Goal: Find specific page/section: Find specific page/section

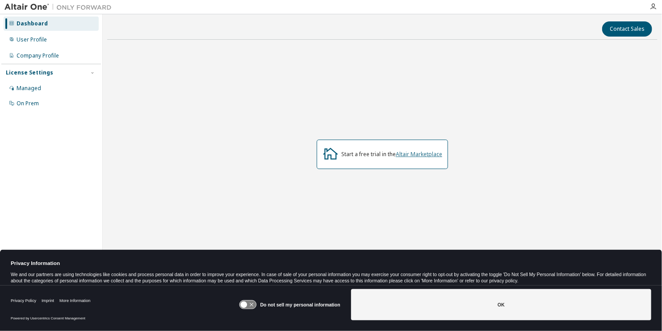
click at [415, 155] on link "Altair Marketplace" at bounding box center [419, 155] width 46 height 8
